Goal: Find specific page/section

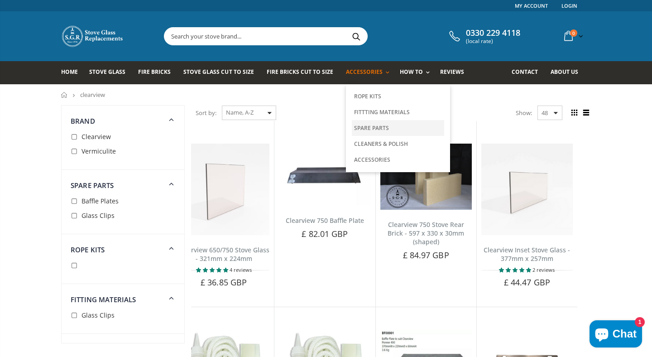
click at [355, 126] on link "Spare Parts" at bounding box center [398, 128] width 92 height 16
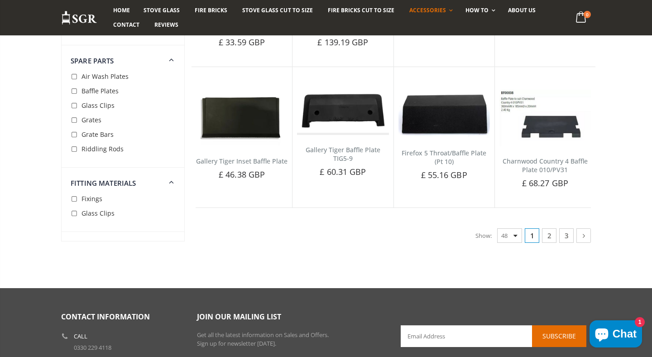
scroll to position [1994, 0]
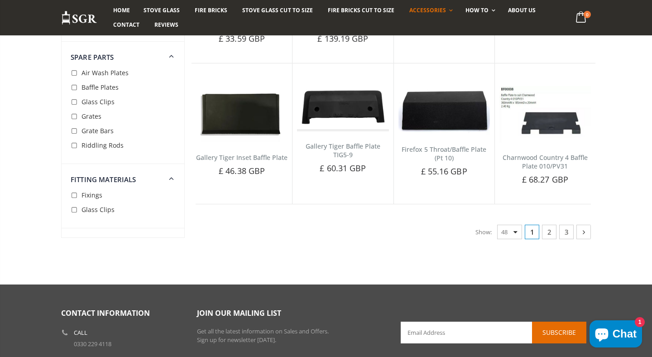
click at [582, 227] on icon at bounding box center [584, 231] width 10 height 9
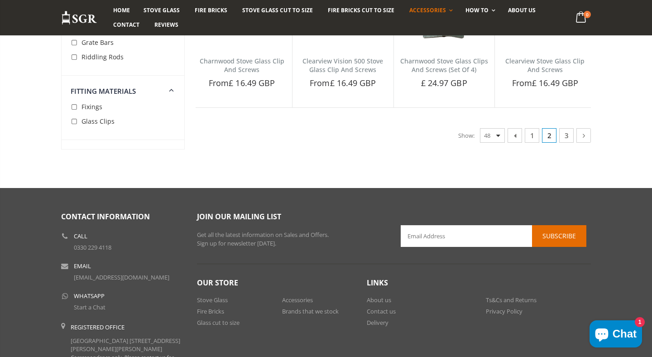
scroll to position [1951, 0]
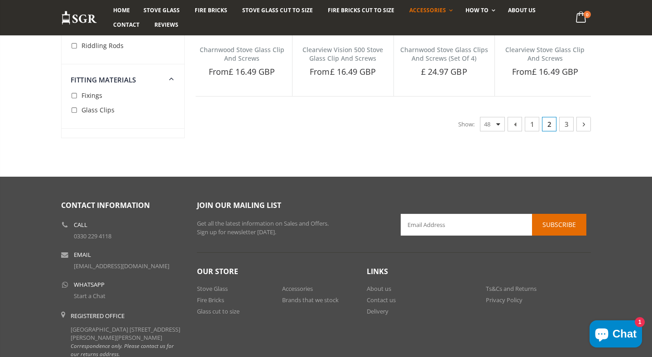
click at [584, 129] on icon at bounding box center [584, 123] width 10 height 9
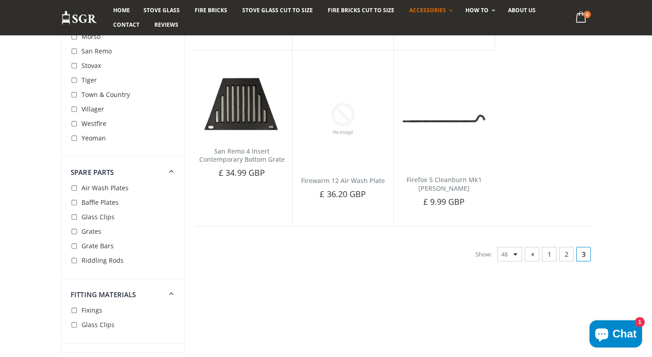
scroll to position [438, 0]
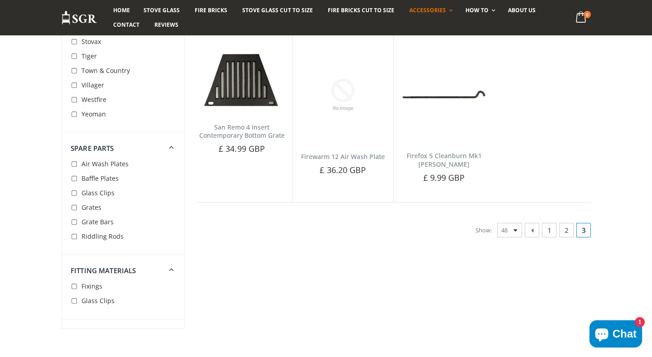
click at [515, 231] on div "Show: 48 24 36 All" at bounding box center [498, 230] width 47 height 14
click at [515, 229] on div "Show: 48 24 36 All" at bounding box center [498, 230] width 47 height 14
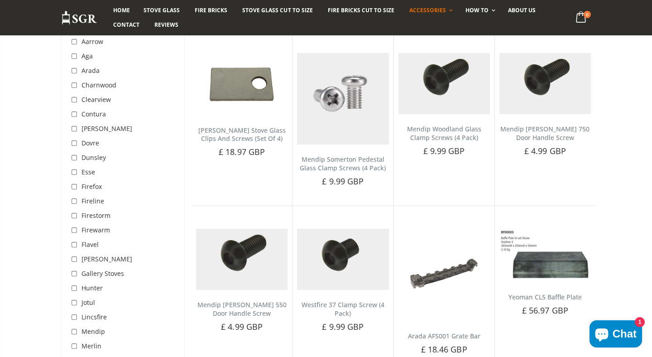
scroll to position [86, 0]
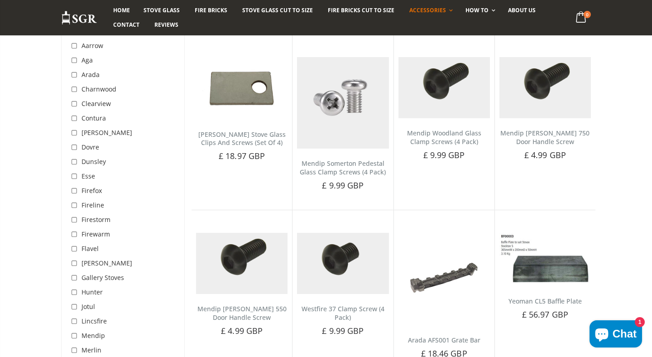
click at [106, 103] on span "Clearview" at bounding box center [95, 103] width 29 height 9
